Goal: Task Accomplishment & Management: Complete application form

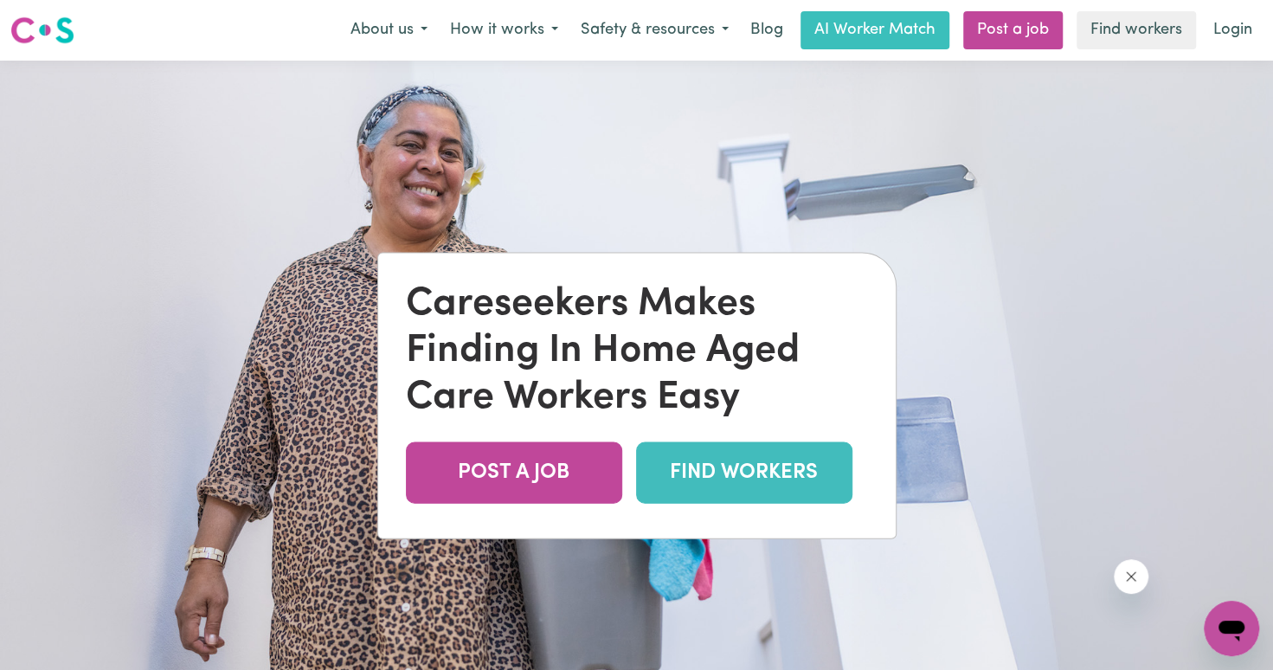
click at [766, 483] on link "FIND WORKERS" at bounding box center [744, 472] width 216 height 61
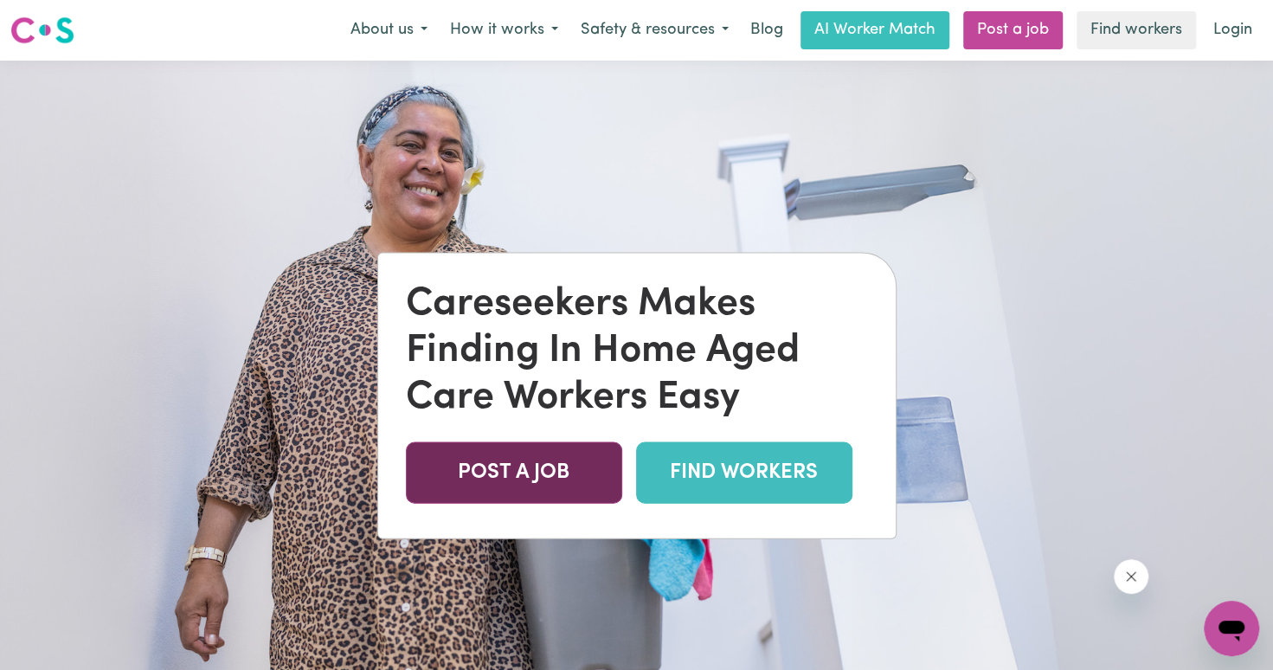
click at [586, 462] on link "POST A JOB" at bounding box center [514, 472] width 216 height 61
click at [523, 455] on link "POST A JOB" at bounding box center [514, 472] width 216 height 61
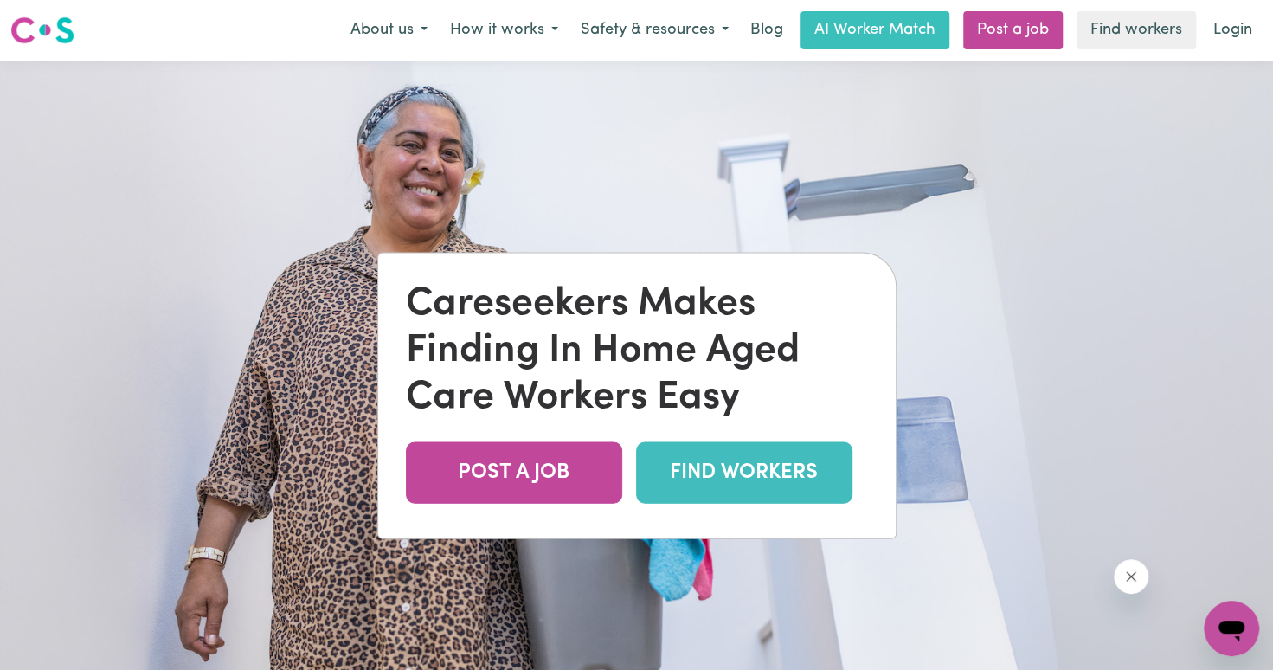
click at [684, 472] on link "FIND WORKERS" at bounding box center [744, 472] width 216 height 61
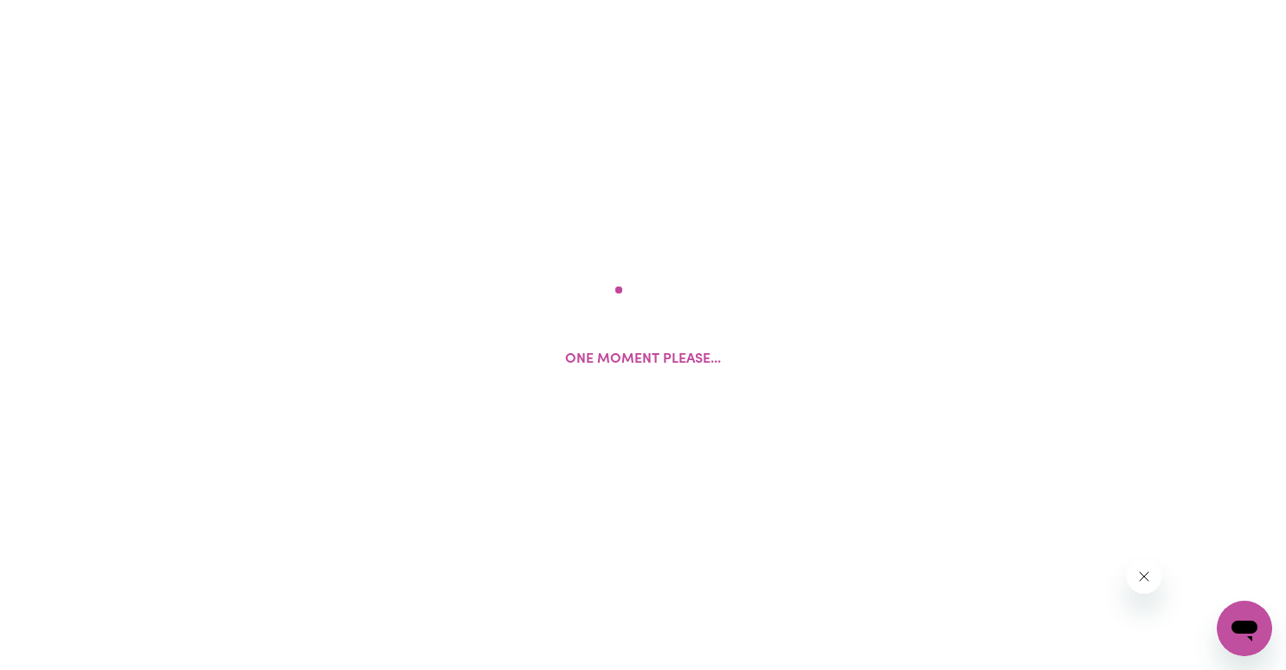
click at [684, 475] on div "One moment please..." at bounding box center [643, 335] width 1286 height 670
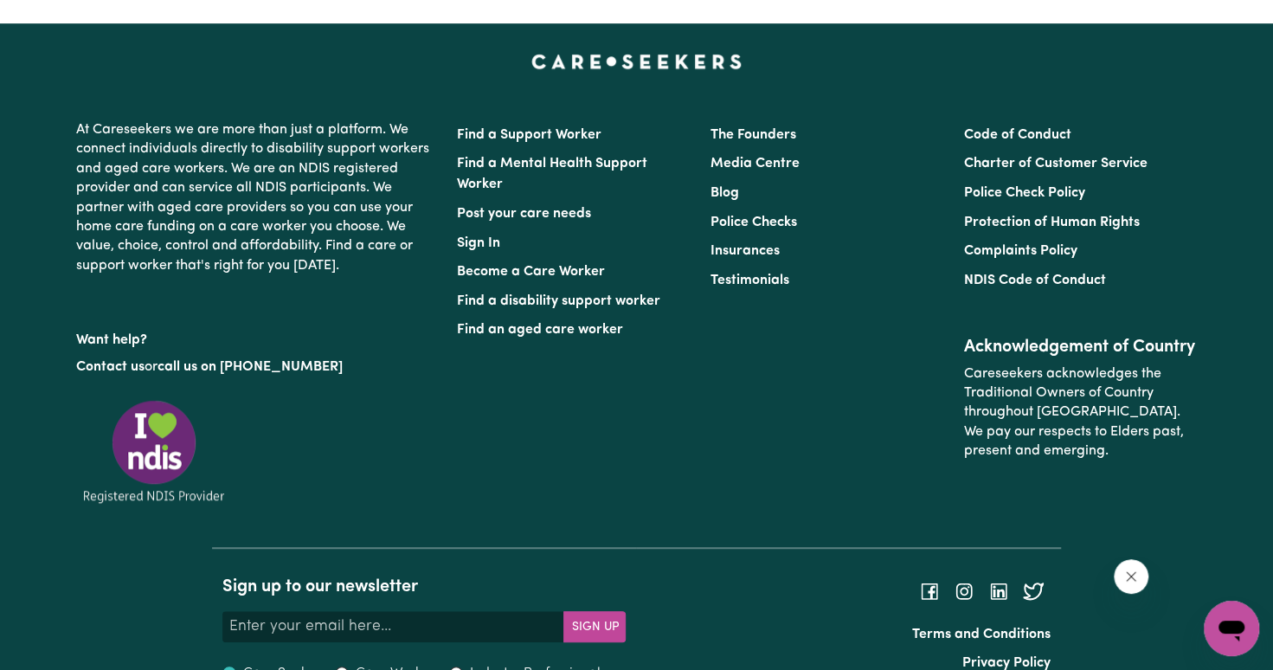
scroll to position [691, 0]
